Goal: Information Seeking & Learning: Find contact information

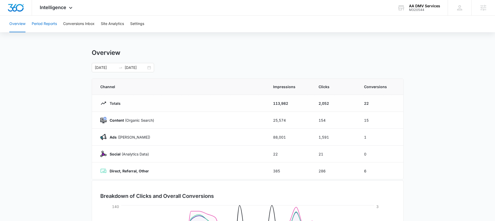
click at [44, 23] on button "Period Reports" at bounding box center [44, 24] width 25 height 17
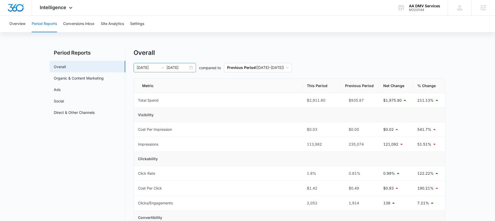
click at [190, 67] on div "[DATE] [DATE]" at bounding box center [165, 67] width 62 height 9
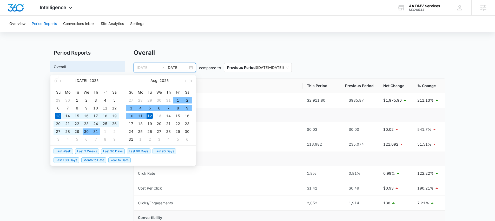
type input "[DATE]"
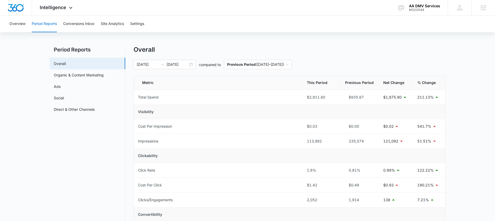
scroll to position [5, 0]
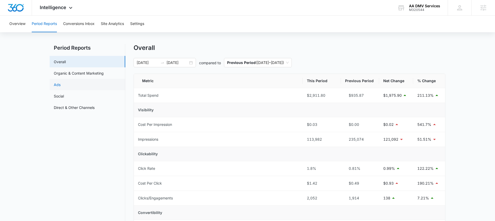
click at [61, 86] on link "Ads" at bounding box center [57, 84] width 7 height 5
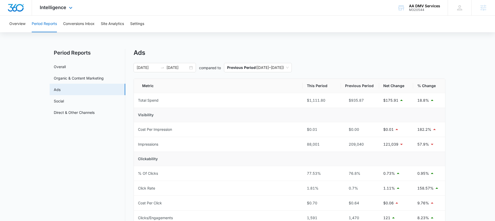
click at [56, 12] on div "Intelligence Apps Reputation Websites Forms CRM Email Social POS Content Ads In…" at bounding box center [57, 7] width 50 height 15
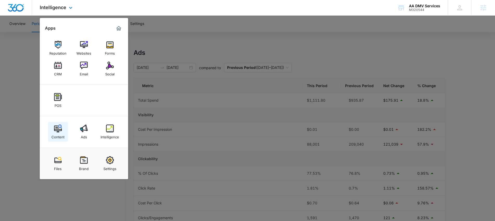
click at [59, 132] on div "Content" at bounding box center [57, 135] width 13 height 7
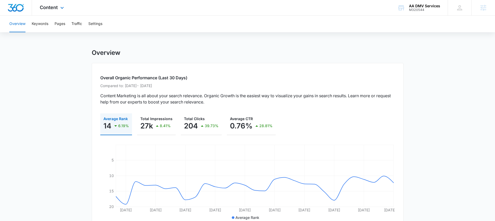
click at [51, 11] on div "Content Apps Reputation Websites Forms CRM Email Social POS Content Ads Intelli…" at bounding box center [52, 7] width 41 height 15
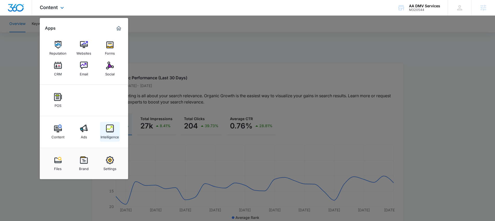
click at [115, 133] on div "Intelligence" at bounding box center [110, 135] width 18 height 7
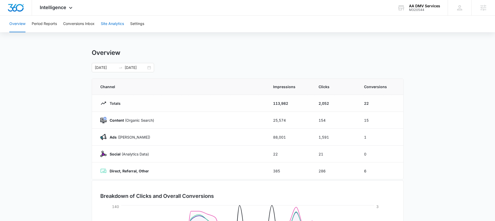
click at [117, 25] on button "Site Analytics" at bounding box center [112, 24] width 23 height 17
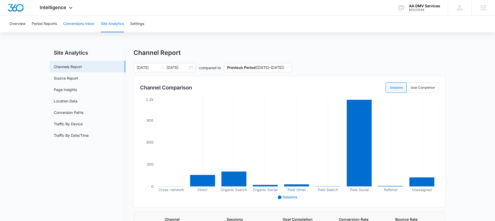
click at [76, 23] on button "Conversions Inbox" at bounding box center [78, 24] width 31 height 17
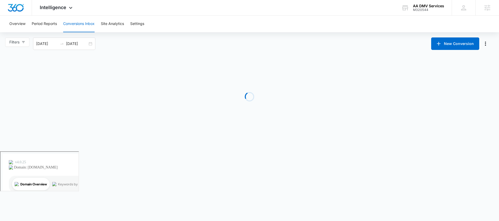
click at [29, 24] on div "Overview Period Reports Conversions Inbox Site Analytics Settings" at bounding box center [249, 24] width 486 height 17
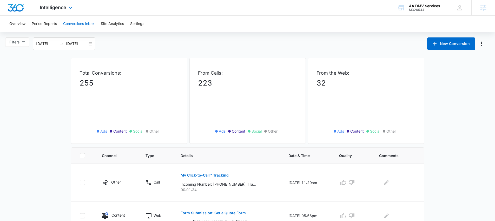
click at [58, 11] on div "Intelligence Apps Reputation Websites Forms CRM Email Social POS Content Ads In…" at bounding box center [57, 7] width 50 height 15
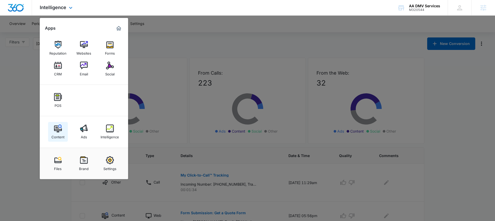
click at [60, 133] on div "Content" at bounding box center [57, 135] width 13 height 7
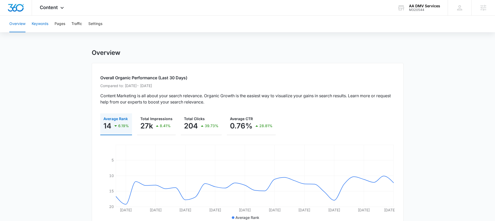
click at [40, 25] on button "Keywords" at bounding box center [40, 24] width 17 height 17
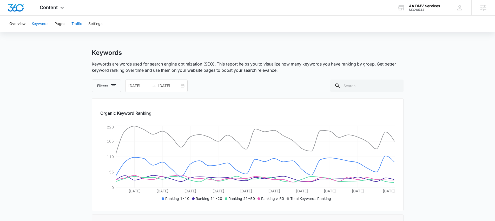
click at [79, 23] on button "Traffic" at bounding box center [76, 24] width 11 height 17
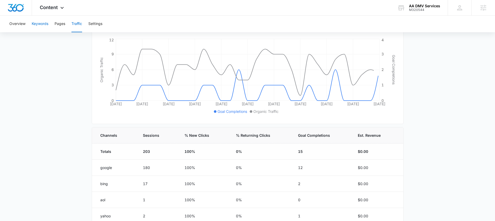
scroll to position [74, 0]
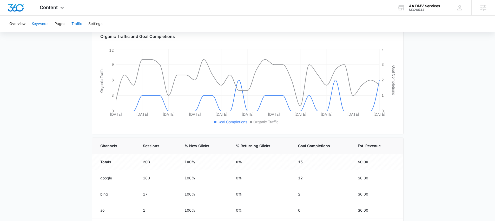
click at [38, 21] on button "Keywords" at bounding box center [40, 24] width 17 height 17
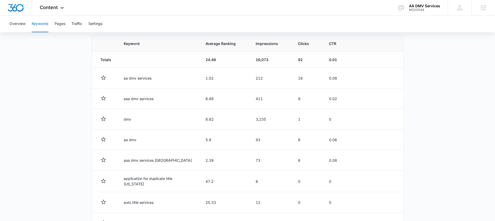
scroll to position [2, 0]
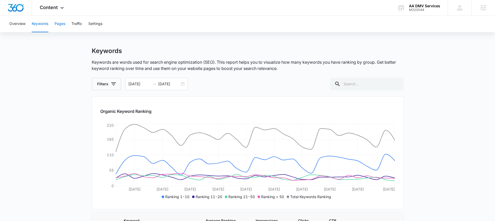
click at [64, 24] on button "Pages" at bounding box center [60, 24] width 11 height 17
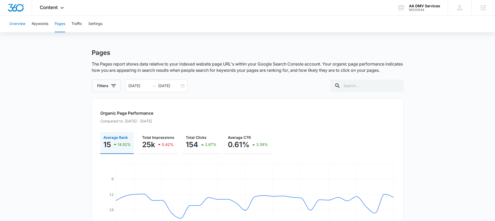
click at [15, 26] on button "Overview" at bounding box center [17, 24] width 16 height 17
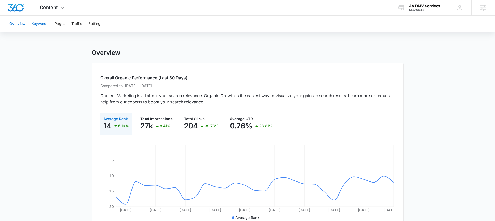
click at [42, 23] on button "Keywords" at bounding box center [40, 24] width 17 height 17
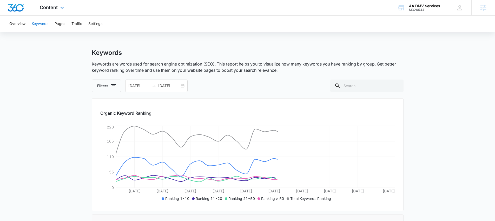
click at [51, 10] on div "Content Apps Reputation Websites Forms CRM Email Social POS Content Ads Intelli…" at bounding box center [52, 7] width 41 height 15
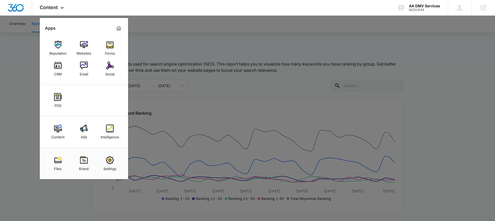
click at [23, 54] on div at bounding box center [247, 110] width 495 height 221
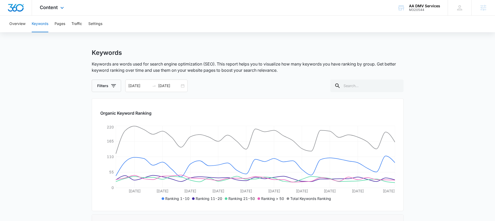
click at [48, 12] on div "Content Apps Reputation Websites Forms CRM Email Social POS Content Ads Intelli…" at bounding box center [52, 7] width 41 height 15
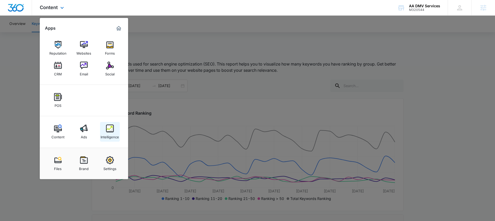
click at [105, 124] on link "Intelligence" at bounding box center [110, 132] width 20 height 20
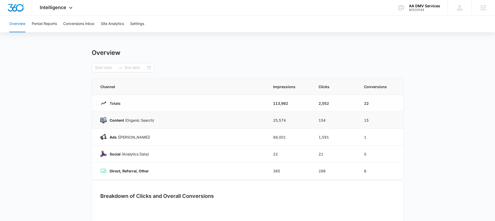
type input "[DATE]"
click at [115, 24] on button "Site Analytics" at bounding box center [112, 24] width 23 height 17
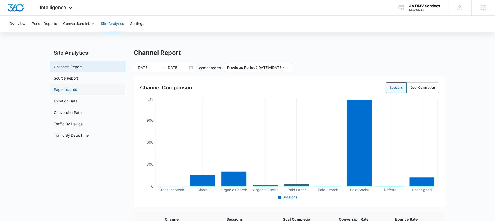
click at [71, 92] on link "Page Insights" at bounding box center [65, 89] width 23 height 5
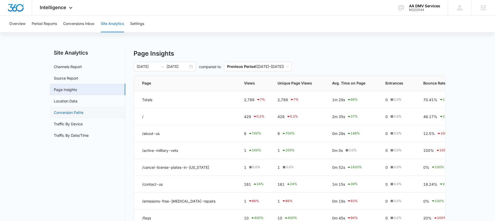
click at [66, 112] on link "Conversion Paths" at bounding box center [69, 112] width 30 height 5
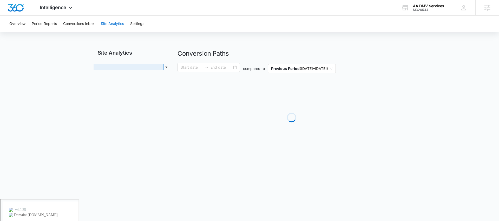
type input "[DATE]"
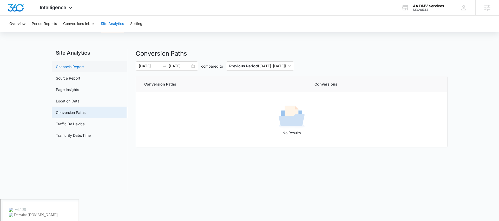
click at [70, 67] on link "Channels Report" at bounding box center [70, 66] width 28 height 5
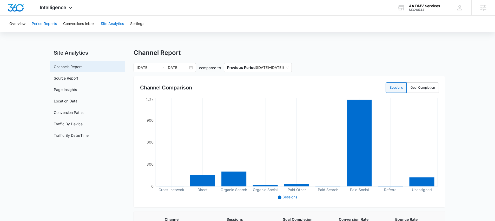
click at [51, 24] on button "Period Reports" at bounding box center [44, 24] width 25 height 17
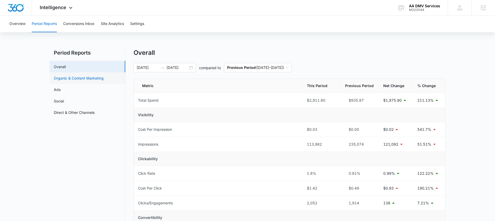
click at [77, 77] on link "Organic & Content Marketing" at bounding box center [79, 77] width 50 height 5
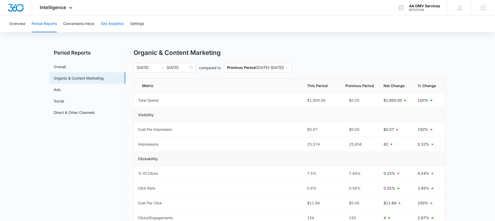
click at [113, 23] on button "Site Analytics" at bounding box center [112, 24] width 23 height 17
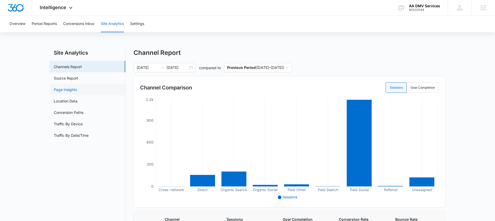
click at [70, 91] on link "Page Insights" at bounding box center [65, 89] width 23 height 5
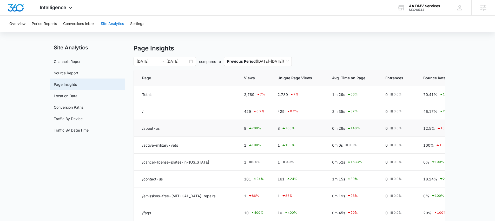
scroll to position [10, 0]
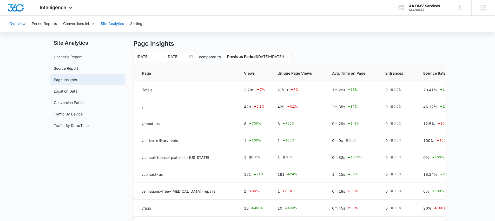
click at [19, 25] on button "Overview" at bounding box center [17, 24] width 16 height 17
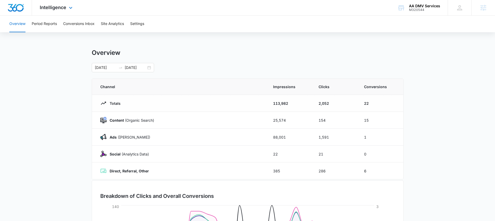
click at [56, 10] on div "Intelligence Apps Reputation Websites Forms CRM Email Social POS Content Ads In…" at bounding box center [57, 7] width 50 height 15
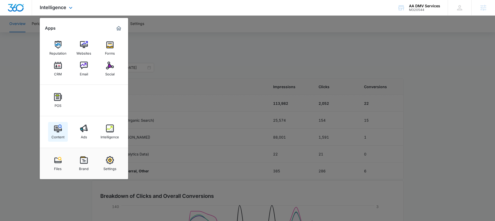
click at [62, 130] on img at bounding box center [58, 128] width 8 height 8
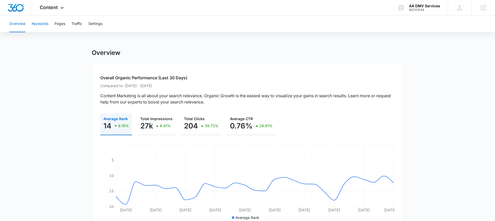
click at [42, 26] on button "Keywords" at bounding box center [40, 24] width 17 height 17
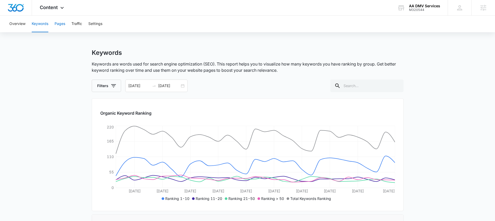
click at [57, 24] on button "Pages" at bounding box center [60, 24] width 11 height 17
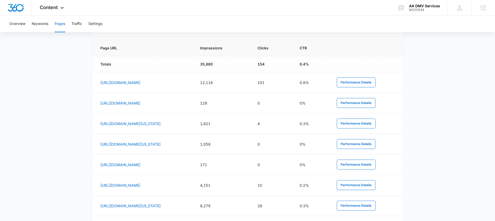
scroll to position [297, 0]
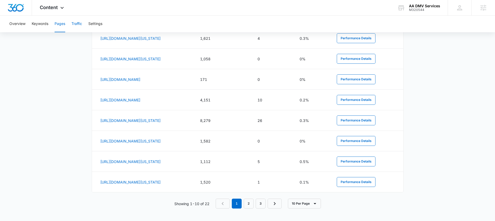
click at [79, 25] on button "Traffic" at bounding box center [76, 24] width 11 height 17
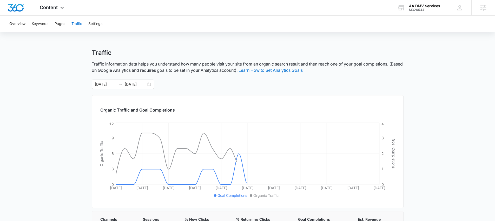
scroll to position [127, 0]
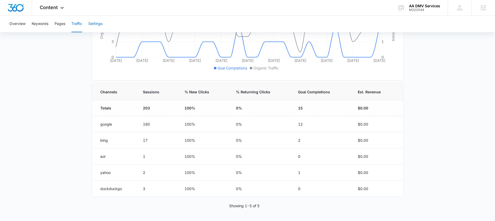
click at [95, 22] on button "Settings" at bounding box center [95, 24] width 14 height 17
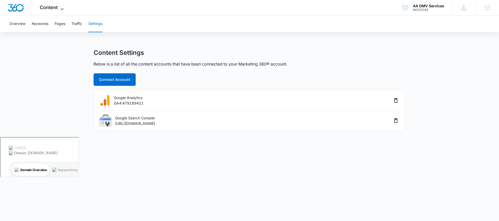
click at [51, 9] on span "Content" at bounding box center [49, 7] width 18 height 5
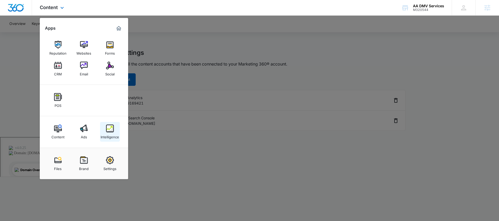
click at [104, 133] on div "Intelligence" at bounding box center [110, 135] width 18 height 7
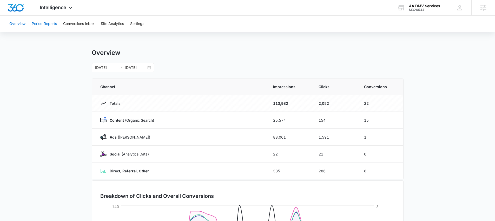
click at [52, 26] on button "Period Reports" at bounding box center [44, 24] width 25 height 17
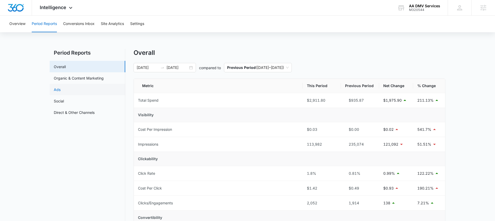
click at [61, 92] on link "Ads" at bounding box center [57, 89] width 7 height 5
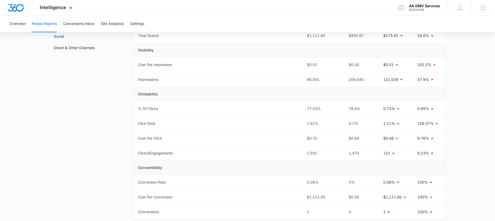
scroll to position [28, 0]
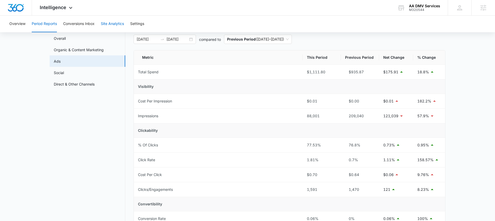
click at [103, 26] on button "Site Analytics" at bounding box center [112, 24] width 23 height 17
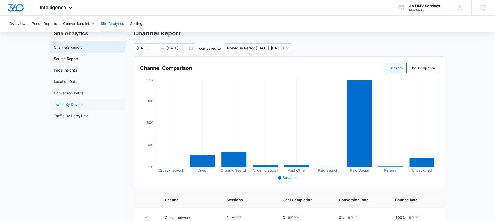
scroll to position [17, 0]
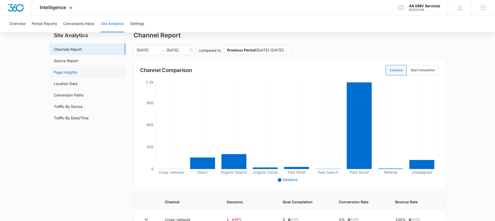
click at [70, 74] on link "Page Insights" at bounding box center [65, 71] width 23 height 5
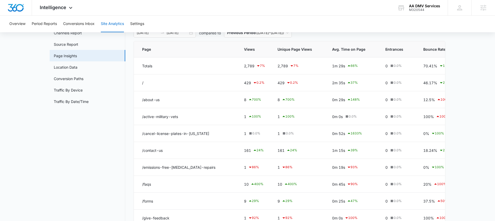
scroll to position [5, 0]
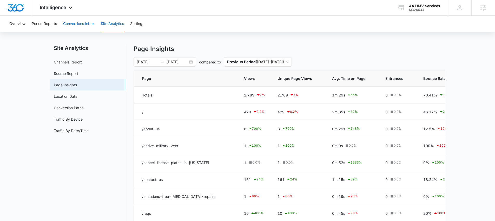
click at [74, 22] on button "Conversions Inbox" at bounding box center [78, 24] width 31 height 17
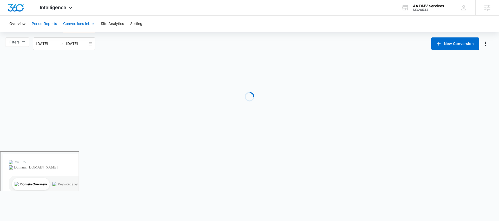
click at [54, 22] on button "Period Reports" at bounding box center [44, 24] width 25 height 17
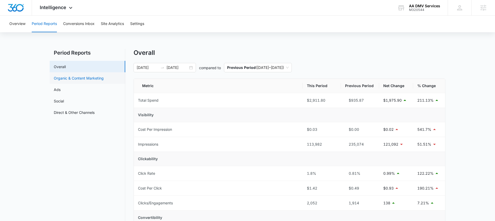
click at [79, 80] on link "Organic & Content Marketing" at bounding box center [79, 77] width 50 height 5
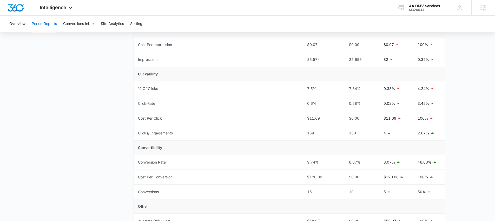
scroll to position [86, 0]
click at [54, 11] on div "Intelligence Apps Reputation Websites Forms CRM Email Social POS Content Ads In…" at bounding box center [57, 7] width 50 height 15
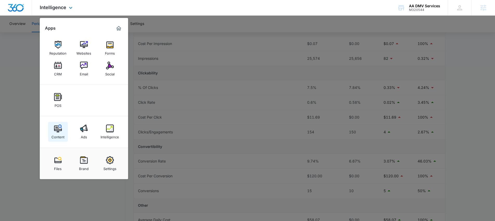
click at [63, 134] on div "Content" at bounding box center [57, 135] width 13 height 7
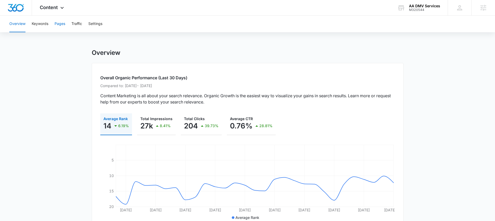
click at [60, 25] on button "Pages" at bounding box center [60, 24] width 11 height 17
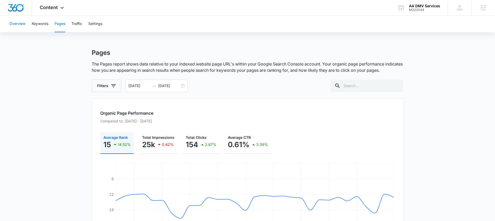
click at [15, 25] on button "Overview" at bounding box center [17, 24] width 16 height 17
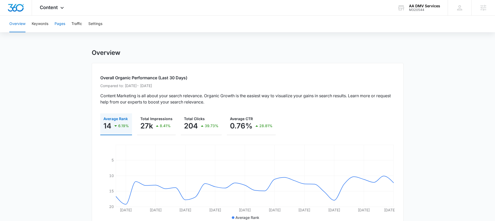
click at [63, 21] on button "Pages" at bounding box center [60, 24] width 11 height 17
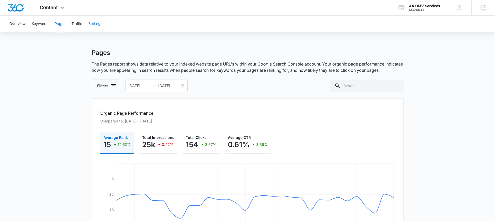
click at [94, 26] on button "Settings" at bounding box center [95, 24] width 14 height 17
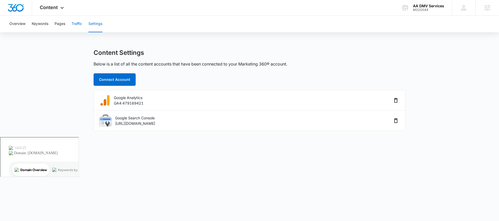
click at [78, 24] on button "Traffic" at bounding box center [76, 24] width 11 height 17
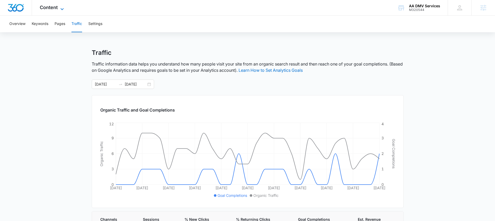
click at [59, 7] on icon at bounding box center [62, 9] width 6 height 6
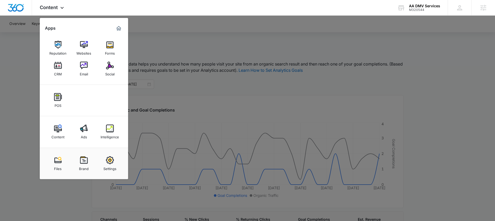
click at [24, 77] on div at bounding box center [247, 110] width 495 height 221
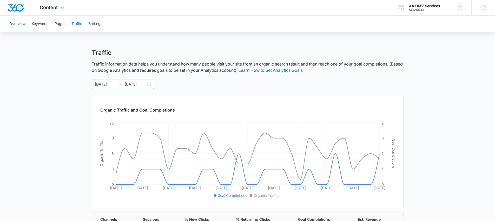
drag, startPoint x: 21, startPoint y: 25, endPoint x: 83, endPoint y: 12, distance: 63.5
click at [21, 25] on button "Overview" at bounding box center [17, 24] width 16 height 17
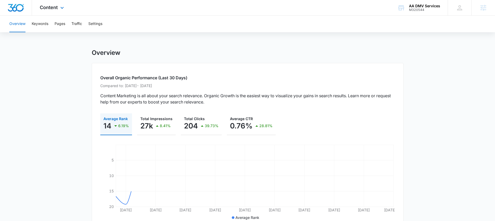
click at [66, 7] on div "Content Apps Reputation Websites Forms CRM Email Social POS Content Ads Intelli…" at bounding box center [52, 7] width 41 height 15
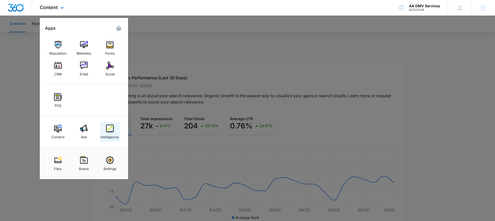
click at [113, 135] on div "Intelligence" at bounding box center [110, 135] width 18 height 7
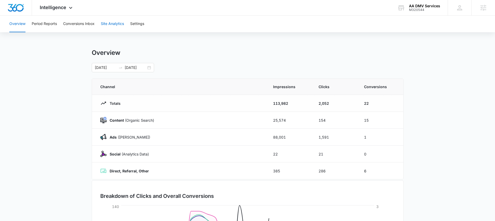
click at [110, 25] on button "Site Analytics" at bounding box center [112, 24] width 23 height 17
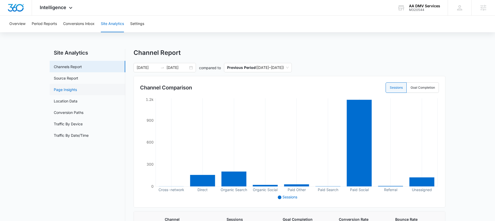
click at [70, 91] on link "Page Insights" at bounding box center [65, 89] width 23 height 5
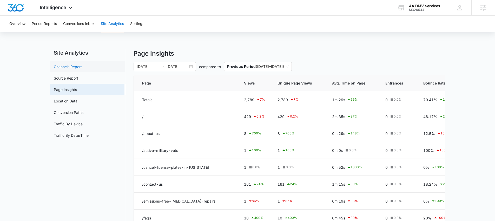
click at [67, 66] on link "Channels Report" at bounding box center [68, 66] width 28 height 5
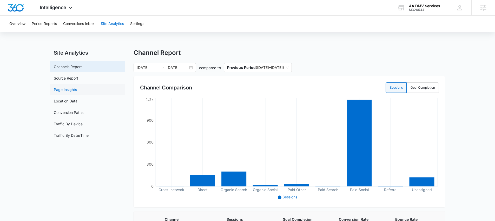
click at [71, 92] on link "Page Insights" at bounding box center [65, 89] width 23 height 5
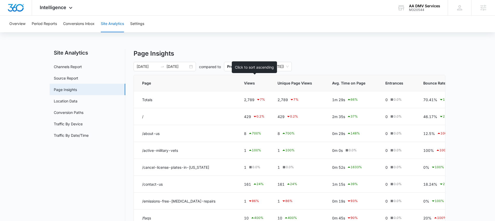
click at [248, 85] on span "Views" at bounding box center [251, 82] width 14 height 5
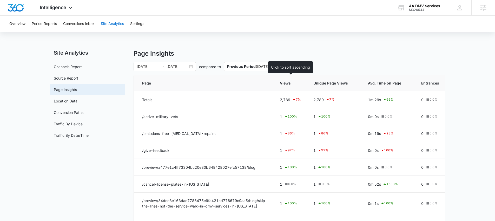
click at [284, 84] on span "Views" at bounding box center [287, 82] width 14 height 5
click at [285, 82] on span "Views" at bounding box center [287, 82] width 14 height 5
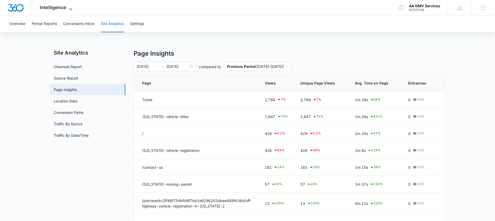
click at [58, 5] on span "Intelligence" at bounding box center [53, 7] width 27 height 5
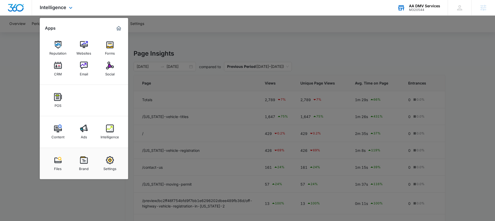
click at [410, 9] on div "M320544" at bounding box center [424, 10] width 31 height 4
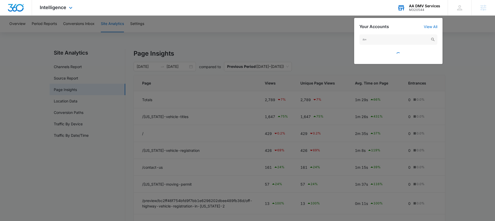
type input "n"
type input "mama [PERSON_NAME]"
click at [405, 53] on div at bounding box center [398, 52] width 78 height 11
click at [407, 56] on div at bounding box center [398, 52] width 78 height 11
click at [386, 39] on input "mama [PERSON_NAME]" at bounding box center [398, 39] width 78 height 10
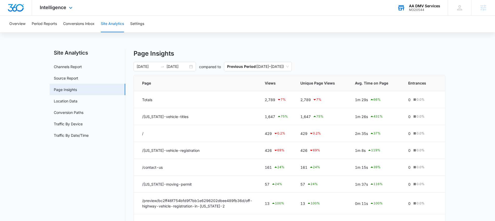
click at [409, 8] on div "M320544" at bounding box center [424, 10] width 31 height 4
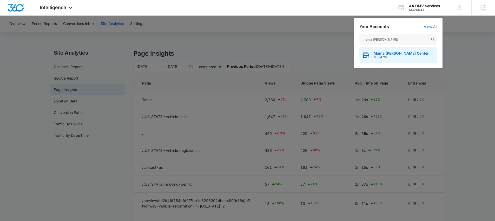
type input "mama [PERSON_NAME]"
click at [388, 52] on span "Mama [PERSON_NAME] Center" at bounding box center [401, 53] width 55 height 4
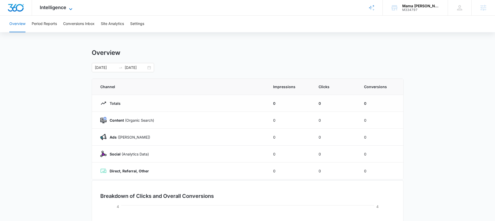
click at [40, 5] on span "Intelligence" at bounding box center [53, 7] width 27 height 5
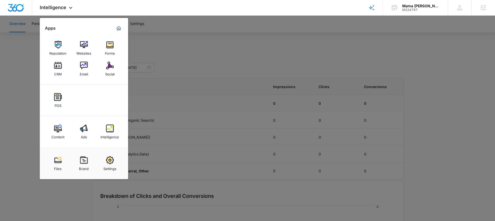
click at [56, 129] on img at bounding box center [58, 128] width 8 height 8
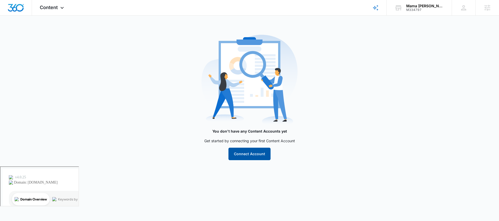
click at [263, 156] on button "Connect Account" at bounding box center [249, 154] width 42 height 12
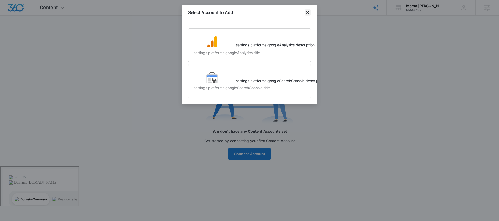
click at [308, 14] on icon "close" at bounding box center [308, 12] width 6 height 6
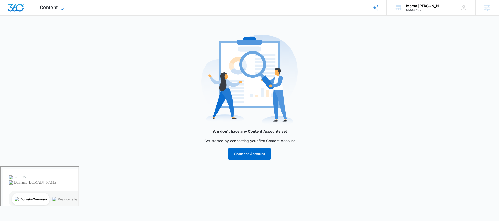
click at [59, 5] on div "Content Apps Reputation Websites Forms CRM Email Social POS Content Ads Intelli…" at bounding box center [52, 7] width 41 height 15
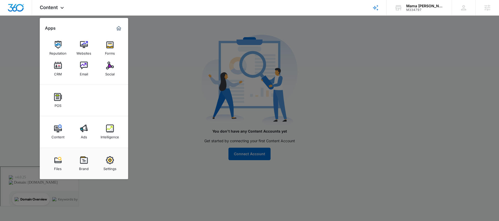
click at [174, 129] on div at bounding box center [249, 110] width 499 height 221
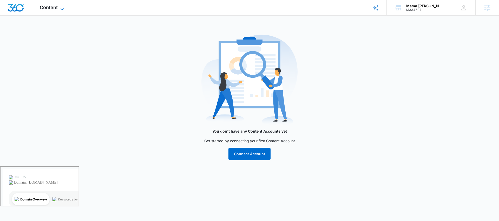
click at [45, 7] on span "Content" at bounding box center [49, 7] width 18 height 5
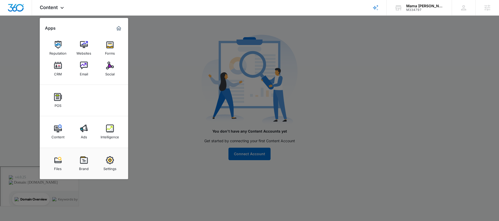
click at [149, 88] on div at bounding box center [249, 110] width 499 height 221
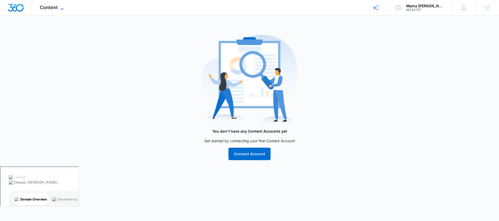
click at [44, 8] on span "Content" at bounding box center [49, 7] width 18 height 5
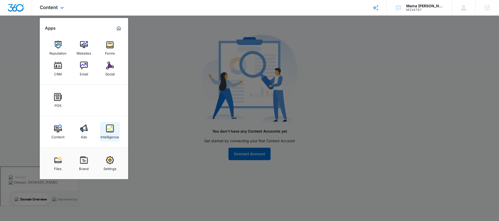
click at [104, 132] on link "Intelligence" at bounding box center [110, 132] width 20 height 20
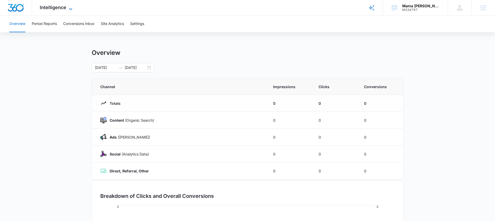
click at [51, 7] on span "Intelligence" at bounding box center [53, 7] width 27 height 5
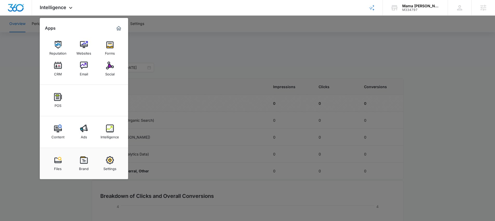
click at [5, 58] on div at bounding box center [247, 110] width 495 height 221
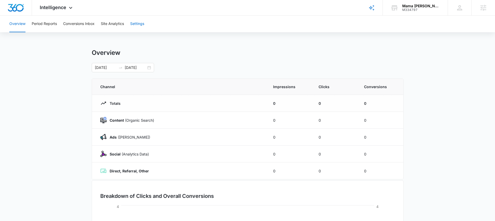
click at [135, 21] on button "Settings" at bounding box center [137, 24] width 14 height 17
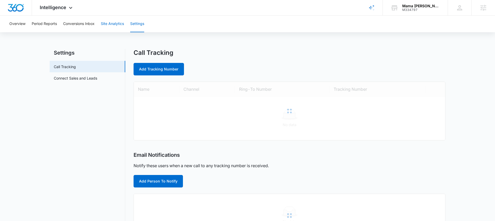
click at [118, 25] on button "Site Analytics" at bounding box center [112, 24] width 23 height 17
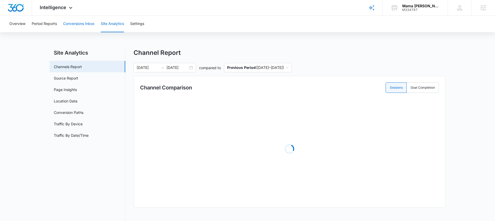
click at [86, 25] on button "Conversions Inbox" at bounding box center [78, 24] width 31 height 17
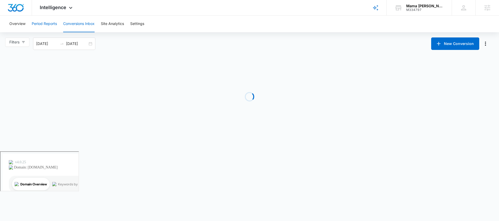
click at [48, 26] on button "Period Reports" at bounding box center [44, 24] width 25 height 17
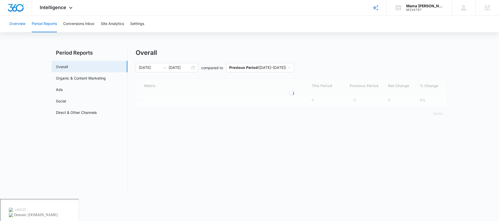
click at [21, 25] on button "Overview" at bounding box center [17, 24] width 16 height 17
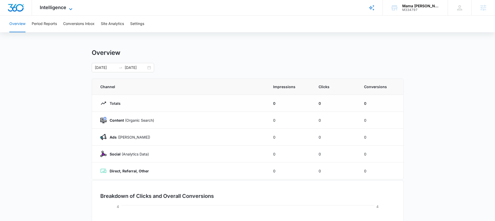
click at [49, 7] on span "Intelligence" at bounding box center [53, 7] width 27 height 5
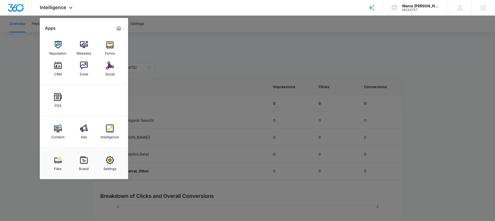
click at [31, 68] on div at bounding box center [247, 110] width 495 height 221
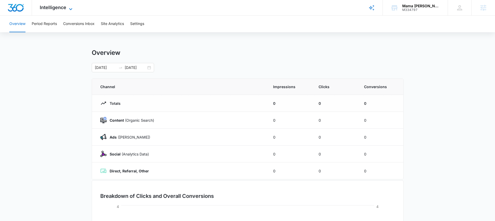
click at [58, 9] on span "Intelligence" at bounding box center [53, 7] width 27 height 5
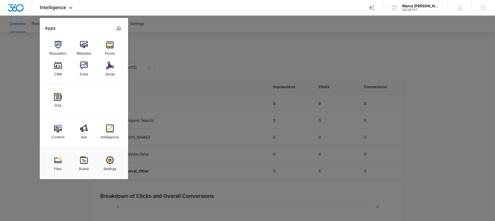
click at [30, 63] on div at bounding box center [247, 110] width 495 height 221
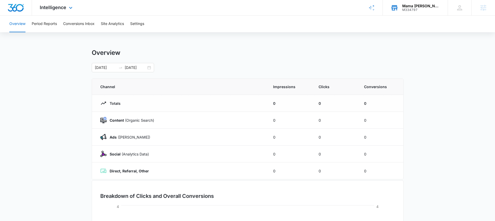
click at [408, 9] on div "M334797" at bounding box center [421, 10] width 38 height 4
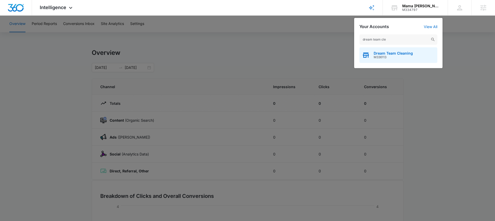
type input "dream team cle"
click at [401, 52] on span "Dream Team Cleaning" at bounding box center [393, 53] width 39 height 4
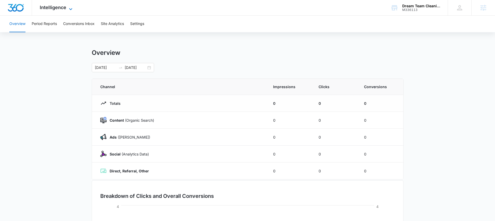
click at [56, 9] on span "Intelligence" at bounding box center [53, 7] width 27 height 5
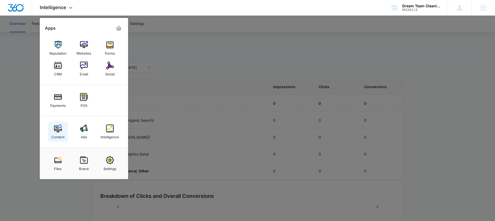
click at [58, 130] on img at bounding box center [58, 128] width 8 height 8
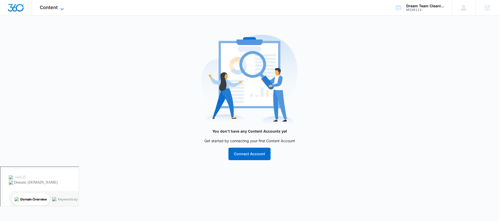
drag, startPoint x: 57, startPoint y: 8, endPoint x: 62, endPoint y: 11, distance: 5.4
click at [57, 8] on span "Content" at bounding box center [49, 7] width 18 height 5
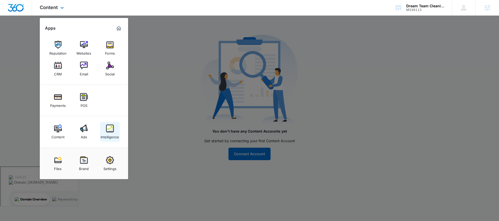
click at [116, 133] on div "Intelligence" at bounding box center [110, 135] width 18 height 7
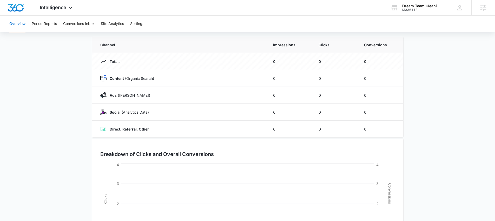
scroll to position [41, 0]
click at [138, 27] on button "Settings" at bounding box center [137, 24] width 14 height 17
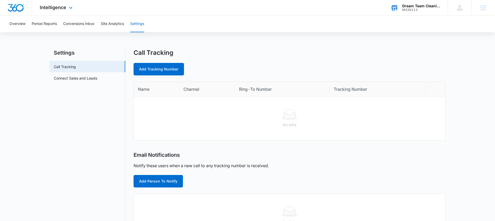
click at [403, 5] on div "Dream Team Cleaning" at bounding box center [421, 6] width 38 height 4
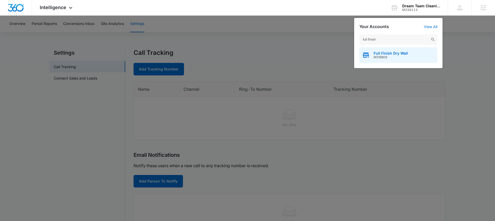
type input "full finish"
click at [374, 54] on span "Full Finish Dry Wall" at bounding box center [391, 53] width 34 height 4
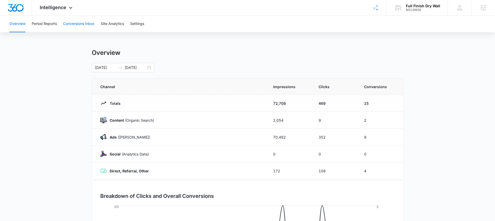
click at [70, 22] on button "Conversions Inbox" at bounding box center [78, 24] width 31 height 17
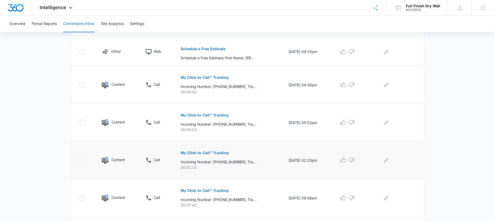
scroll to position [160, 0]
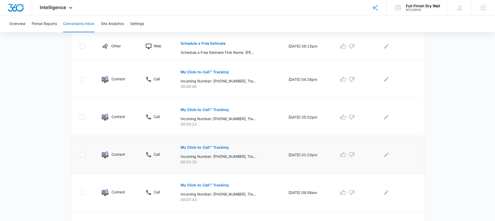
click at [208, 146] on p "My Click-to-Call™ Tracking" at bounding box center [205, 147] width 48 height 4
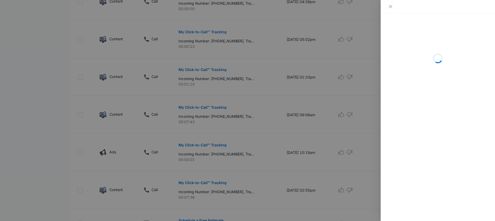
scroll to position [238, 0]
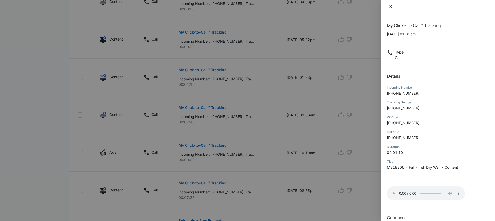
click at [389, 8] on icon "close" at bounding box center [390, 6] width 4 height 4
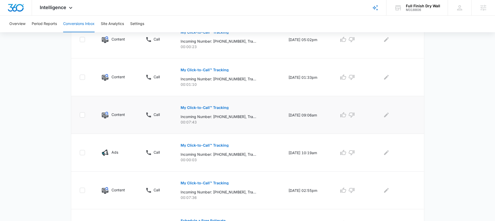
click at [214, 107] on p "My Click-to-Call™ Tracking" at bounding box center [205, 108] width 48 height 4
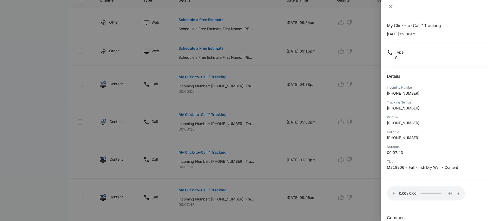
scroll to position [209, 0]
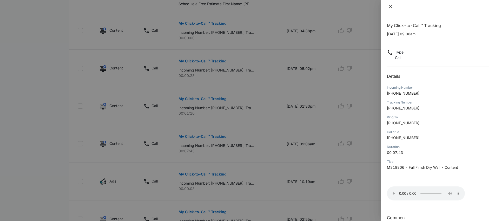
click at [390, 6] on icon "close" at bounding box center [390, 6] width 4 height 4
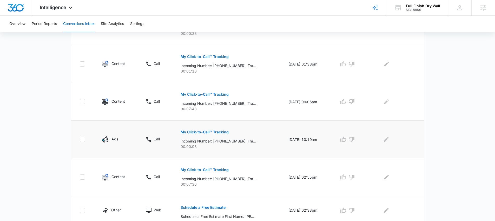
scroll to position [260, 0]
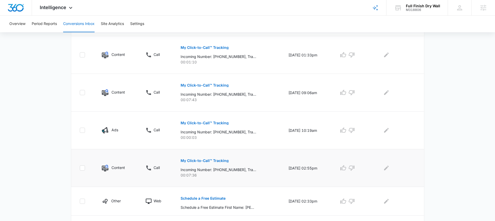
click at [209, 160] on p "My Click-to-Call™ Tracking" at bounding box center [205, 161] width 48 height 4
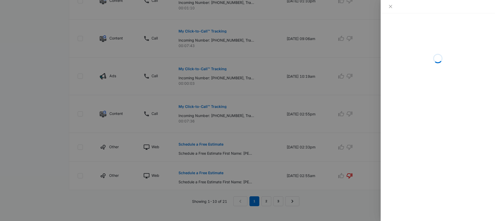
scroll to position [319, 0]
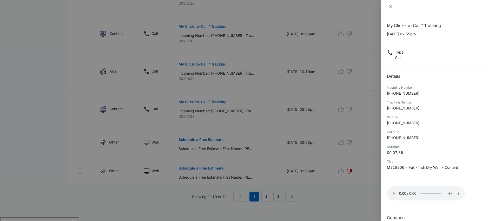
click at [391, 9] on div at bounding box center [438, 6] width 114 height 13
click at [391, 7] on icon "close" at bounding box center [390, 6] width 4 height 4
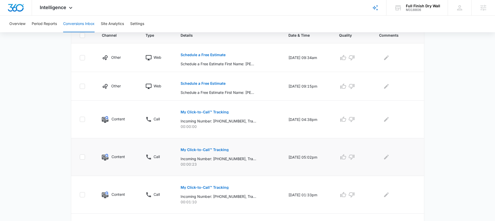
scroll to position [124, 0]
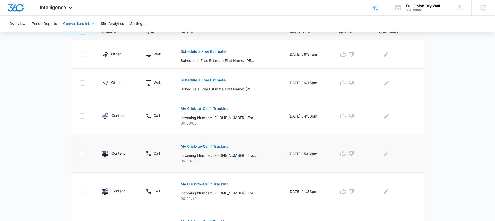
click at [204, 146] on p "My Click-to-Call™ Tracking" at bounding box center [205, 146] width 48 height 4
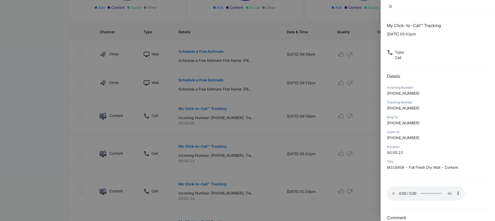
click at [391, 7] on icon "close" at bounding box center [390, 6] width 4 height 4
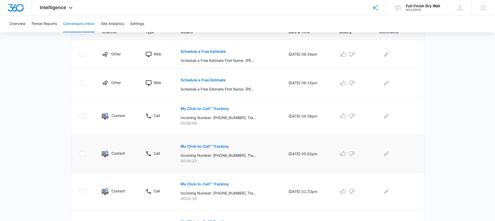
scroll to position [133, 0]
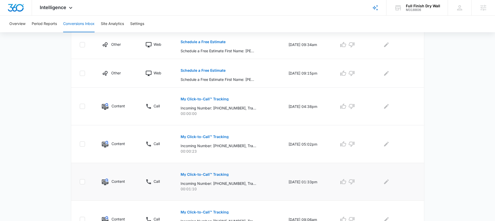
click at [209, 170] on button "My Click-to-Call™ Tracking" at bounding box center [205, 174] width 48 height 12
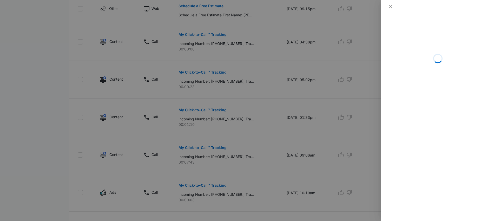
scroll to position [200, 0]
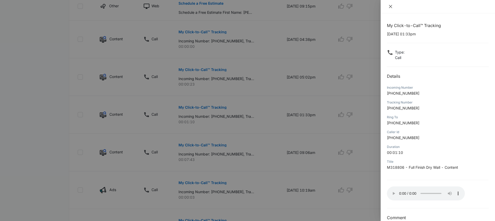
click at [390, 4] on icon "close" at bounding box center [390, 6] width 4 height 4
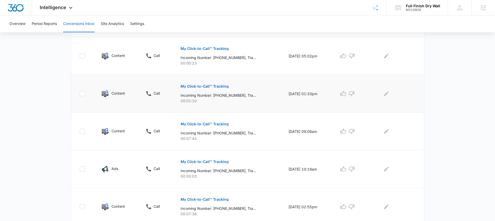
scroll to position [246, 0]
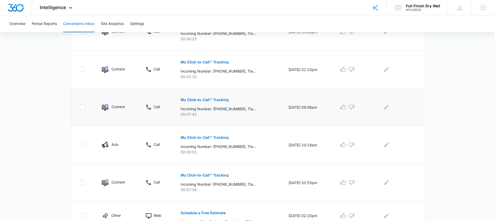
click at [201, 98] on p "My Click-to-Call™ Tracking" at bounding box center [205, 100] width 48 height 4
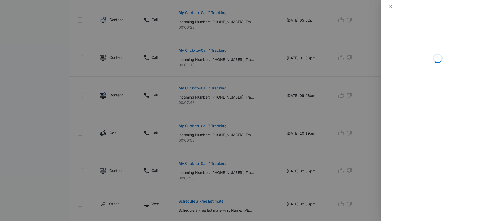
scroll to position [260, 0]
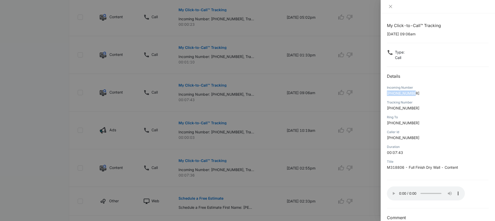
drag, startPoint x: 387, startPoint y: 94, endPoint x: 419, endPoint y: 94, distance: 32.0
click at [419, 94] on p "[PHONE_NUMBER]" at bounding box center [438, 92] width 102 height 5
copy span "[PHONE_NUMBER]"
click at [389, 6] on icon "close" at bounding box center [390, 6] width 4 height 4
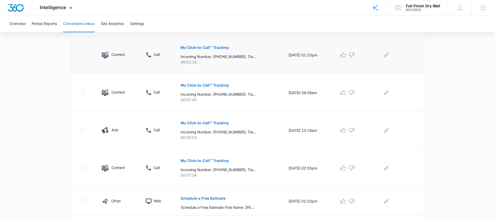
click at [208, 48] on p "My Click-to-Call™ Tracking" at bounding box center [205, 48] width 48 height 4
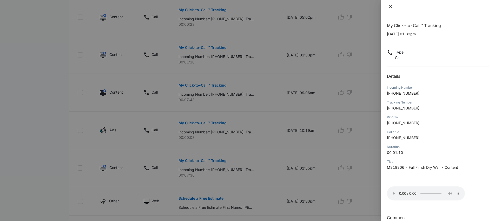
click at [390, 7] on icon "close" at bounding box center [390, 6] width 4 height 4
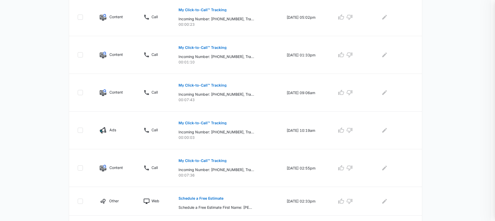
scroll to position [82, 0]
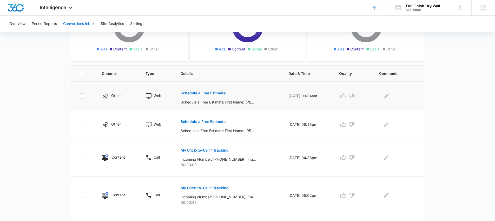
click at [196, 95] on button "Schedule a Free Estimate" at bounding box center [203, 93] width 45 height 12
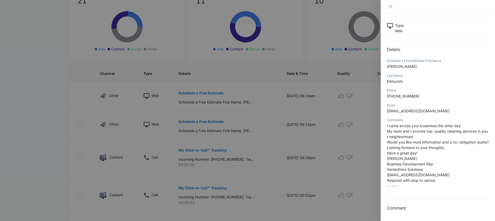
scroll to position [30, 0]
click at [391, 6] on icon "close" at bounding box center [390, 6] width 4 height 4
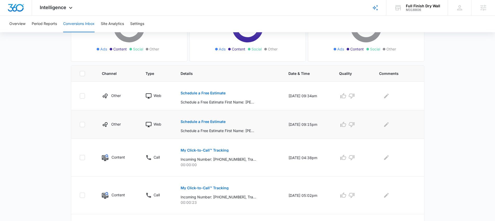
click at [200, 122] on p "Schedule a Free Estimate" at bounding box center [203, 122] width 45 height 4
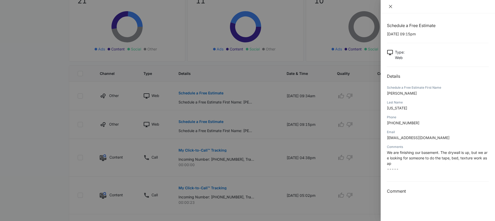
click at [387, 6] on button "Close" at bounding box center [390, 6] width 7 height 5
